Goal: Task Accomplishment & Management: Use online tool/utility

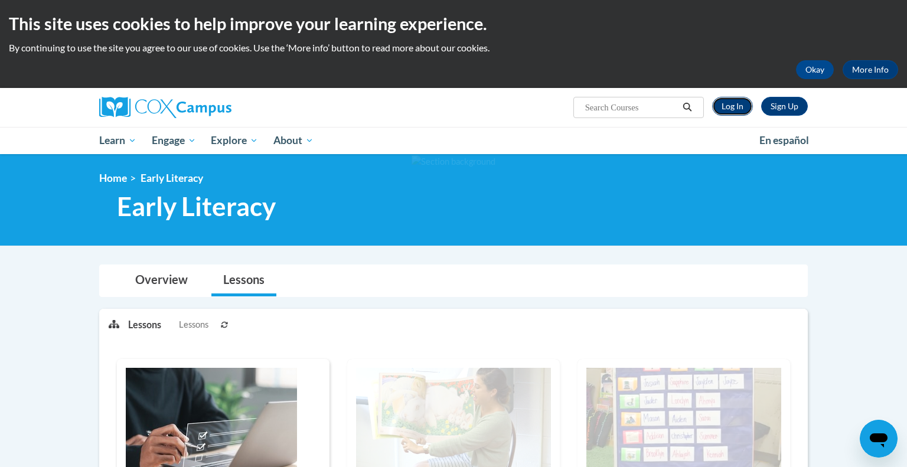
click at [736, 101] on link "Log In" at bounding box center [732, 106] width 41 height 19
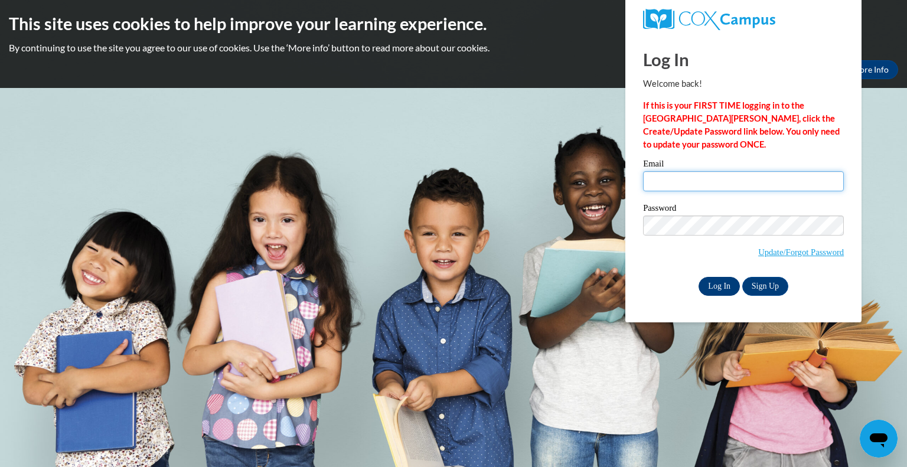
type input "mbasich@greenfield.k12.wi.us"
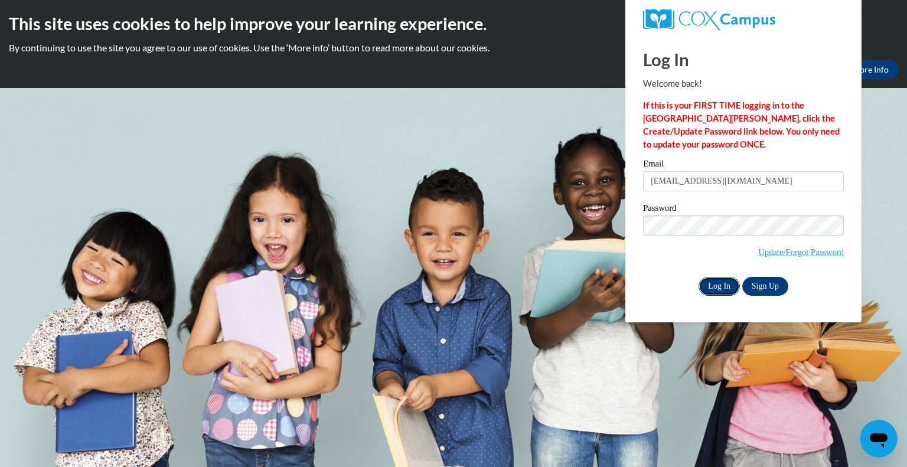
click at [717, 290] on input "Log In" at bounding box center [718, 286] width 41 height 19
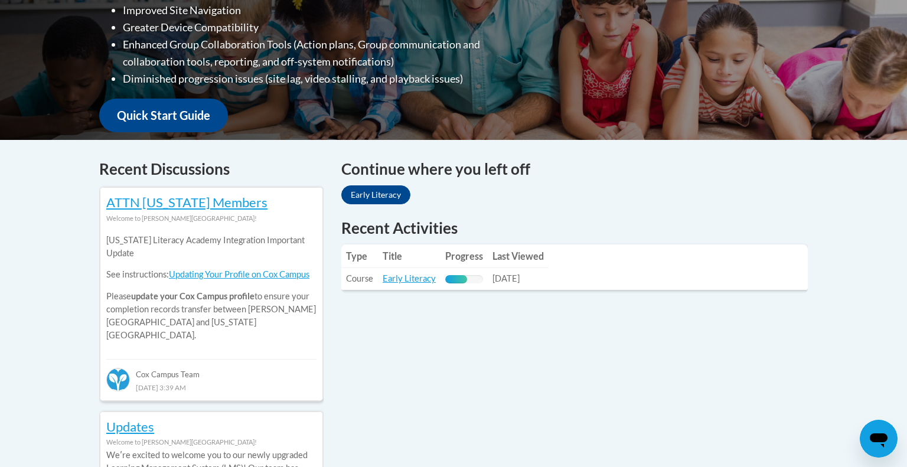
scroll to position [364, 0]
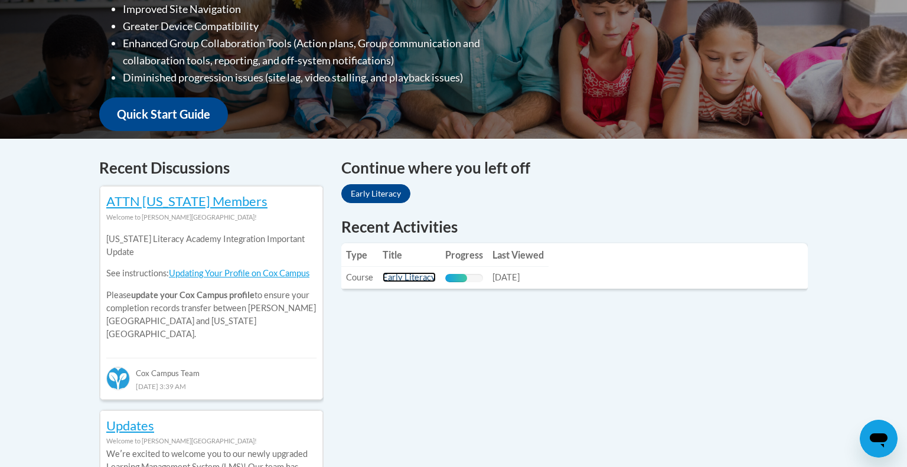
click at [427, 279] on link "Early Literacy" at bounding box center [408, 277] width 53 height 10
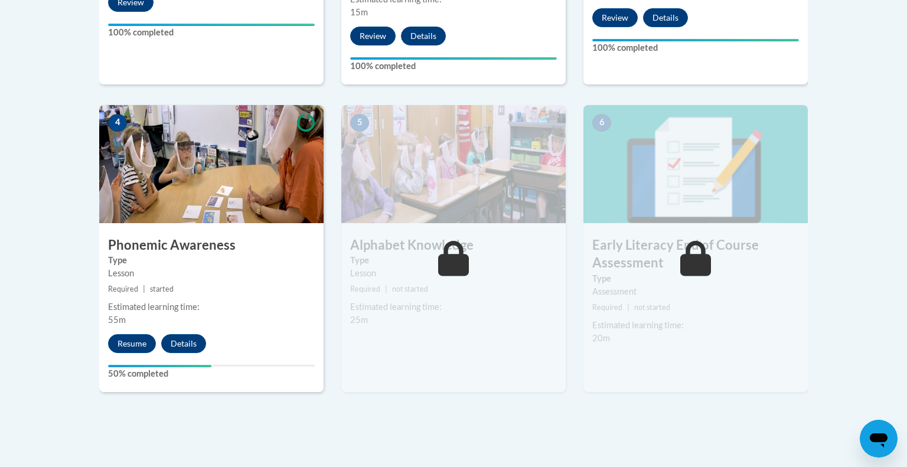
scroll to position [633, 0]
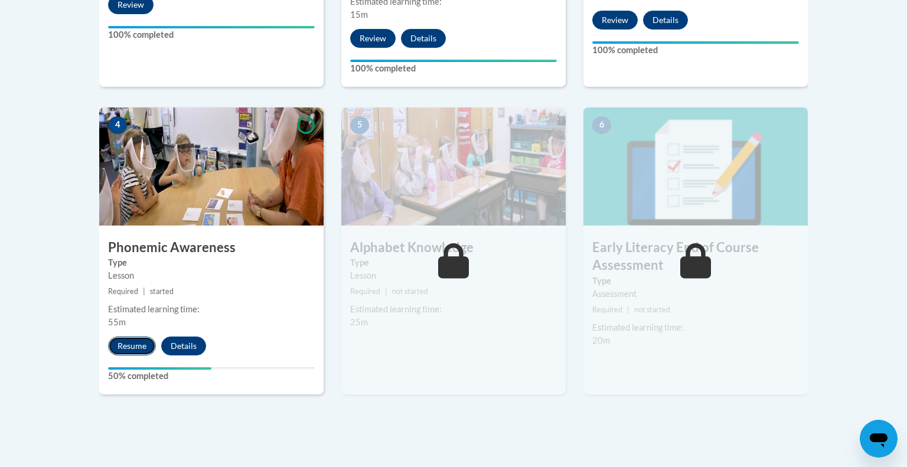
click at [128, 348] on button "Resume" at bounding box center [132, 345] width 48 height 19
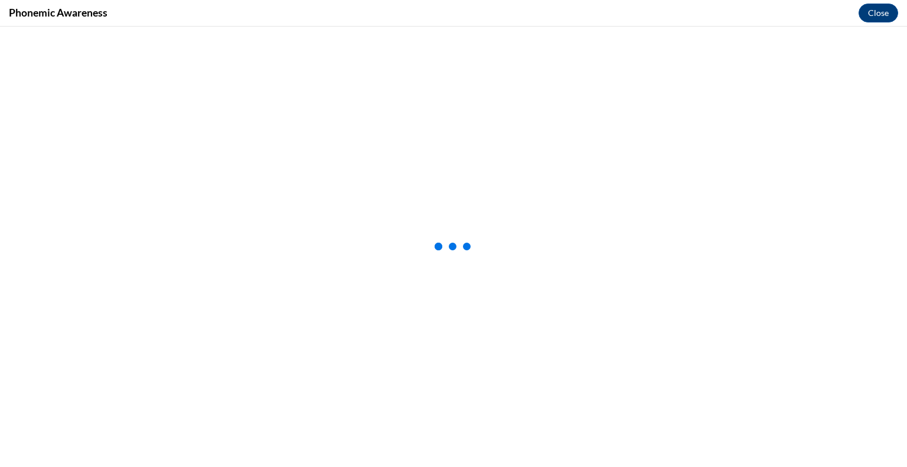
scroll to position [0, 0]
